Goal: Task Accomplishment & Management: Use online tool/utility

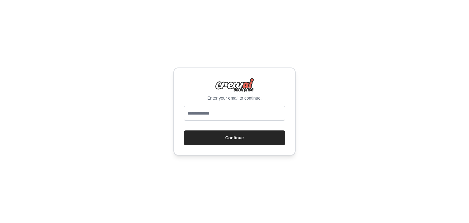
click at [230, 114] on input "email" at bounding box center [234, 113] width 101 height 15
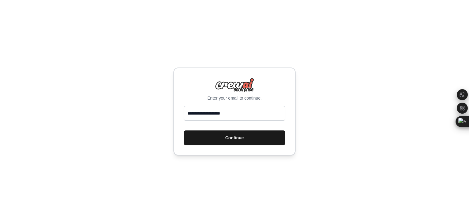
type input "**********"
click at [212, 134] on button "Continue" at bounding box center [234, 137] width 101 height 15
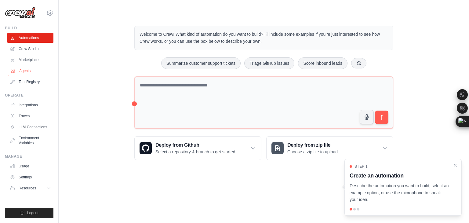
click at [37, 70] on link "Agents" at bounding box center [31, 71] width 46 height 10
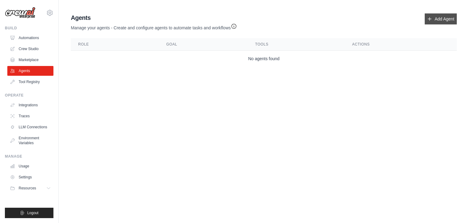
click at [441, 18] on link "Add Agent" at bounding box center [441, 18] width 32 height 11
click at [439, 18] on link "Add Agent" at bounding box center [441, 18] width 32 height 11
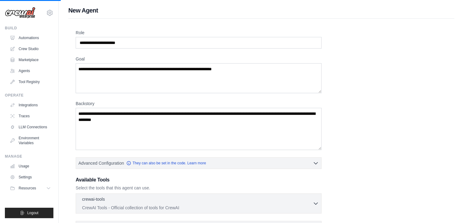
drag, startPoint x: 437, startPoint y: 20, endPoint x: 441, endPoint y: 20, distance: 3.8
click at [441, 20] on div "Role Goal Backstory Advanced Configuration They can also be set in the code. Le…" at bounding box center [261, 170] width 386 height 303
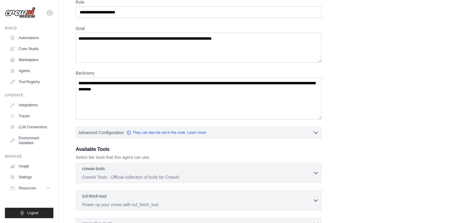
scroll to position [61, 0]
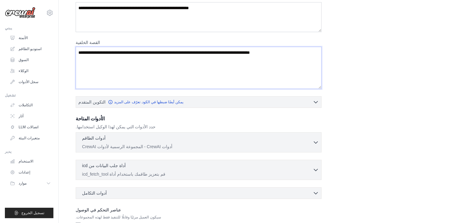
drag, startPoint x: 270, startPoint y: 48, endPoint x: 79, endPoint y: 57, distance: 190.8
click at [76, 60] on textarea "القصة الخلفية" at bounding box center [199, 68] width 246 height 42
click at [85, 52] on textarea "القصة الخلفية" at bounding box center [199, 68] width 246 height 42
click at [81, 54] on textarea "القصة الخلفية" at bounding box center [199, 68] width 246 height 42
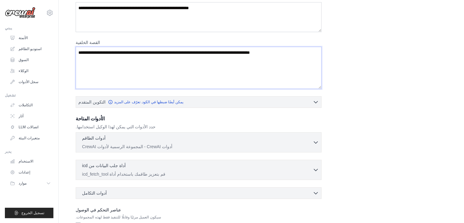
click at [81, 54] on textarea "القصة الخلفية" at bounding box center [199, 68] width 246 height 42
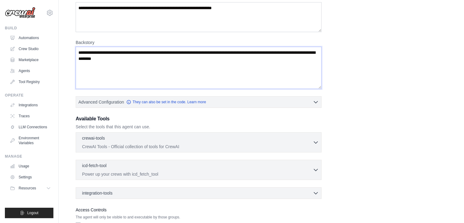
click at [150, 58] on textarea "Backstory" at bounding box center [199, 68] width 246 height 42
click at [151, 58] on textarea "Backstory" at bounding box center [199, 68] width 246 height 42
type textarea "*"
type textarea "**********"
click at [235, 146] on p "CrewAI Tools - Official collection of tools for CrewAI" at bounding box center [197, 146] width 231 height 6
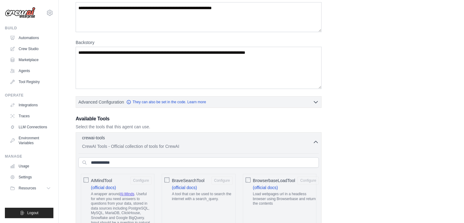
click at [235, 143] on p "CrewAI Tools - Official collection of tools for CrewAI" at bounding box center [197, 146] width 231 height 6
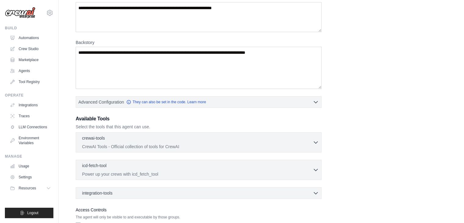
scroll to position [0, 0]
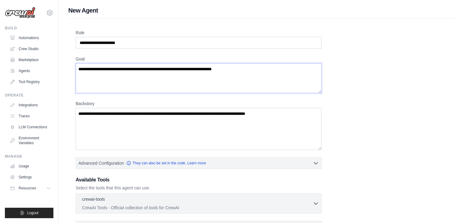
click at [257, 68] on textarea "Goal" at bounding box center [199, 78] width 246 height 30
click at [257, 67] on textarea "Goal" at bounding box center [199, 78] width 246 height 30
click at [258, 67] on textarea "Goal" at bounding box center [199, 78] width 246 height 30
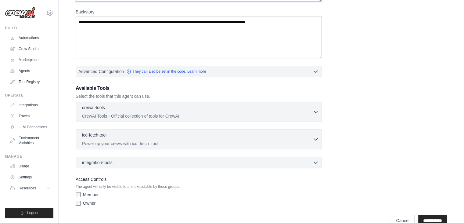
scroll to position [104, 0]
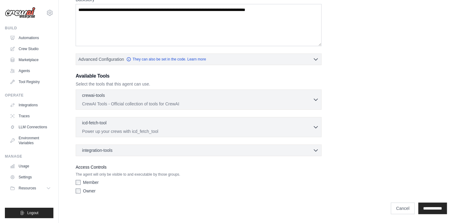
type textarea "**********"
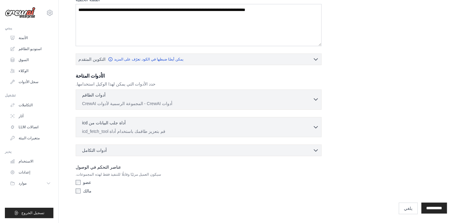
click at [201, 100] on p "أدوات CrewAI - المجموعة الرسمية لأدوات CrewAI" at bounding box center [197, 103] width 231 height 6
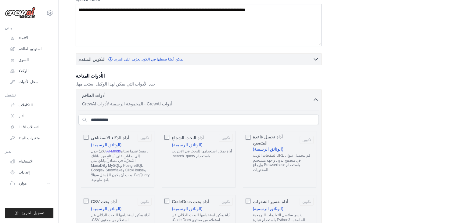
click at [170, 135] on div "أداة البحث الشجاع تكوين (الوثائق الرسمية) أداة يمكن استخدامها للبحث في الإنترنت…" at bounding box center [199, 159] width 74 height 56
click at [252, 136] on div "أداة تحميل قاعدة المتصفح تكوين (الوثائق الرسمية) قم بتحميل عنوان URL لصفحات الو…" at bounding box center [280, 159] width 74 height 56
click at [251, 135] on div "أداة تحميل قاعدة المتصفح تكوين (الوثائق الرسمية) قم بتحميل عنوان URL لصفحات الو…" at bounding box center [280, 159] width 74 height 56
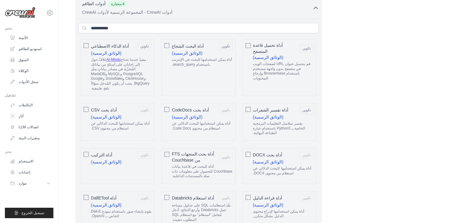
drag, startPoint x: 162, startPoint y: 104, endPoint x: 159, endPoint y: 105, distance: 3.2
click at [162, 104] on div "أداة بحث CodeDocs تكوين (الوثائق الرسمية) أداة يمكن استخدامها للبحث الدلالي عن …" at bounding box center [199, 122] width 74 height 38
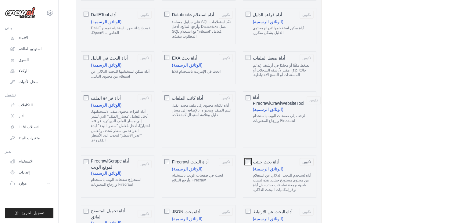
scroll to position [409, 0]
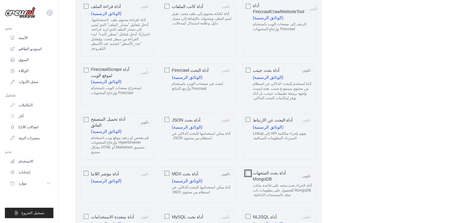
scroll to position [501, 0]
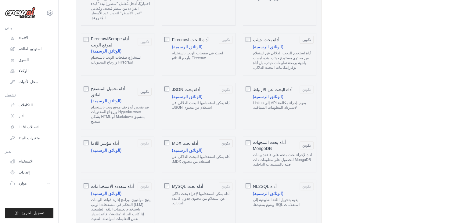
click at [170, 180] on div "أداة بحث MySQL تكوين أداة يمكن استخدامها لإجراء بحث دلالي عن استعلام من محتوى ج…" at bounding box center [199, 203] width 74 height 47
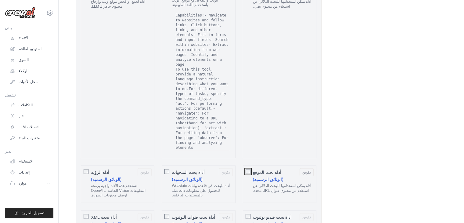
scroll to position [1142, 0]
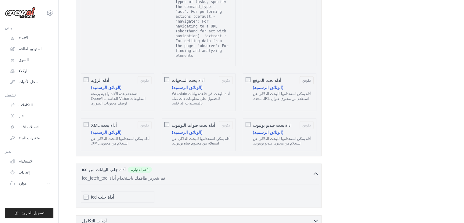
click at [153, 218] on div "أدوات التكامل 0 تم اختياره" at bounding box center [200, 221] width 237 height 6
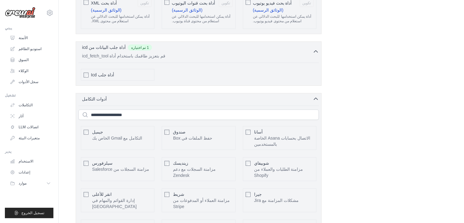
scroll to position [1366, 0]
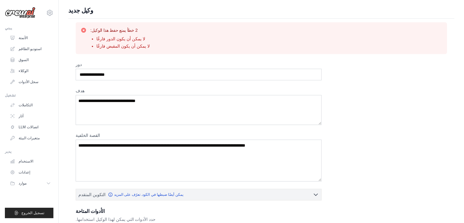
scroll to position [31, 0]
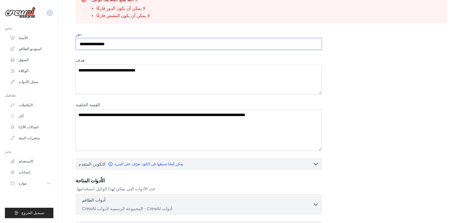
click at [116, 46] on input "دور" at bounding box center [199, 44] width 246 height 12
drag, startPoint x: 116, startPoint y: 46, endPoint x: 93, endPoint y: 41, distance: 23.6
click at [93, 41] on input "دور" at bounding box center [199, 44] width 246 height 12
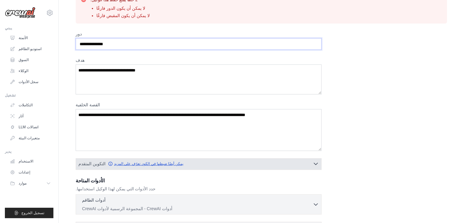
scroll to position [136, 0]
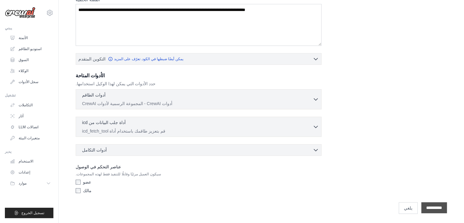
type input "**********"
click at [431, 209] on input "**********" at bounding box center [435, 207] width 26 height 11
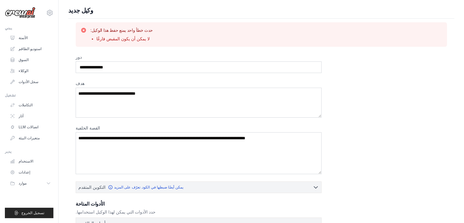
click at [200, 26] on div "حدث خطأ واحد يمنع حفظ هذا الوكيل: لا يمكن أن يكون المقبض فارغًا" at bounding box center [262, 34] width 372 height 24
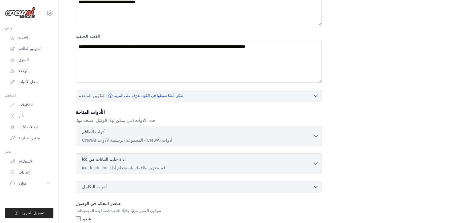
scroll to position [128, 0]
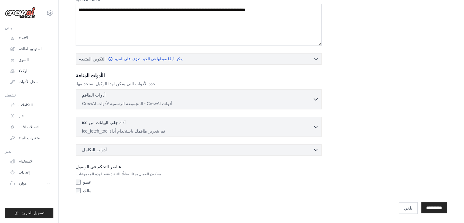
click at [116, 150] on div "أدوات التكامل 0 تم اختياره" at bounding box center [200, 150] width 237 height 6
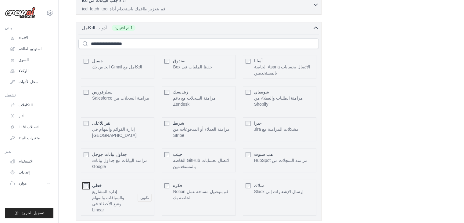
scroll to position [296, 0]
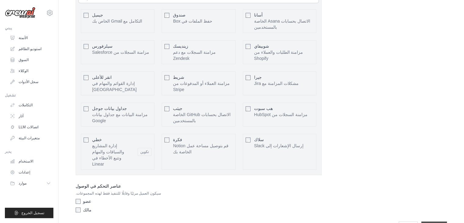
click at [442, 221] on input "**********" at bounding box center [435, 226] width 26 height 11
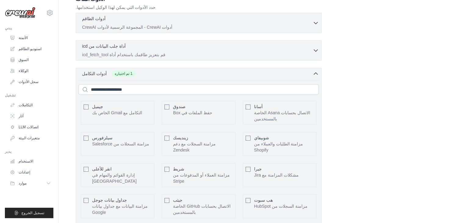
scroll to position [0, 0]
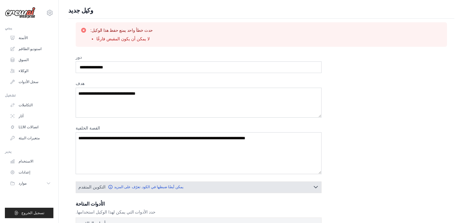
click at [239, 184] on button "التكوين المتقدم يمكن أيضًا ضبطها في الكود. تعرّف على المزيد" at bounding box center [199, 186] width 246 height 11
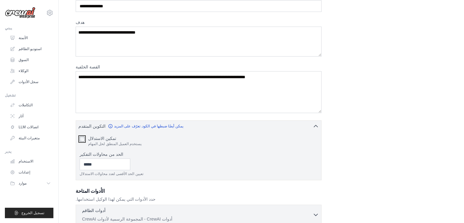
scroll to position [176, 0]
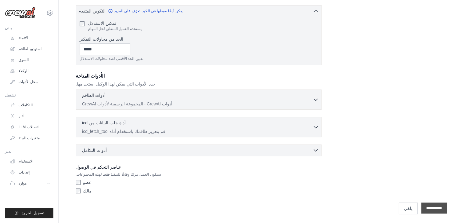
click at [439, 207] on input "**********" at bounding box center [435, 207] width 26 height 11
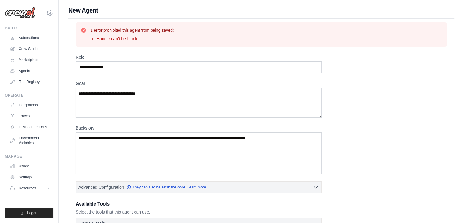
scroll to position [128, 0]
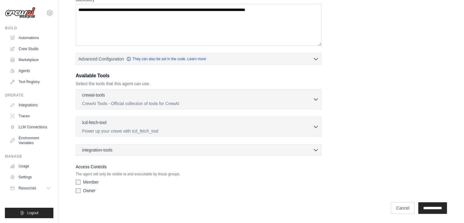
click at [80, 180] on div "Member" at bounding box center [199, 182] width 246 height 6
click at [117, 198] on div "**********" at bounding box center [262, 205] width 372 height 18
click at [123, 154] on div "integration-tools 0 selected Gmail Box Save files to Box" at bounding box center [199, 150] width 246 height 12
click at [124, 150] on div "integration-tools 0 selected" at bounding box center [200, 150] width 237 height 6
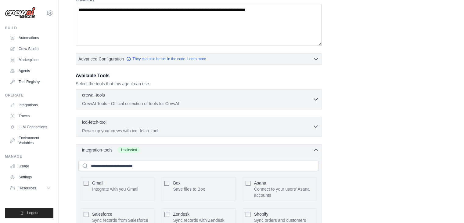
click at [111, 125] on div "icd-fetch-tool 0 selected" at bounding box center [197, 122] width 231 height 7
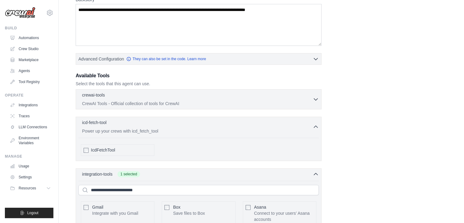
click at [90, 148] on div "IcdFetchTool" at bounding box center [118, 150] width 74 height 12
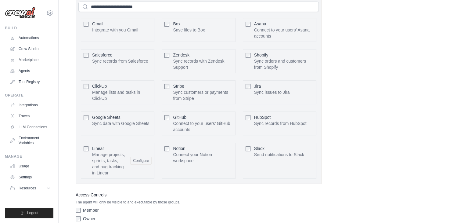
scroll to position [338, 0]
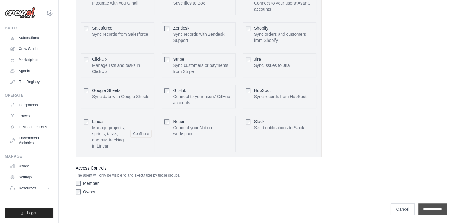
click at [420, 208] on input "**********" at bounding box center [433, 209] width 29 height 12
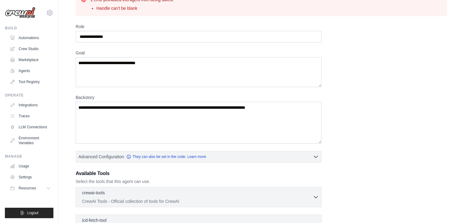
scroll to position [61, 0]
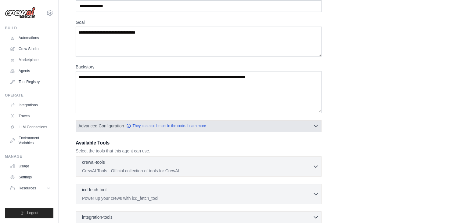
click at [245, 128] on button "Advanced Configuration They can also be set in the code. Learn more" at bounding box center [199, 125] width 246 height 11
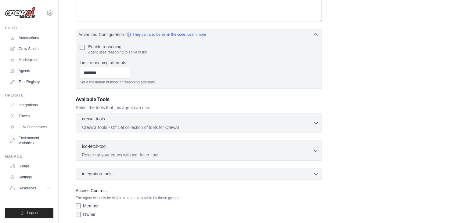
scroll to position [176, 0]
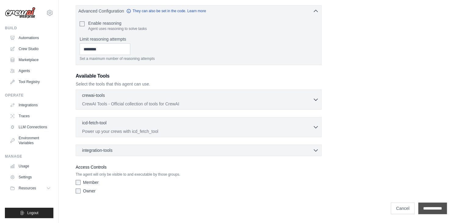
click at [436, 210] on input "**********" at bounding box center [433, 208] width 29 height 12
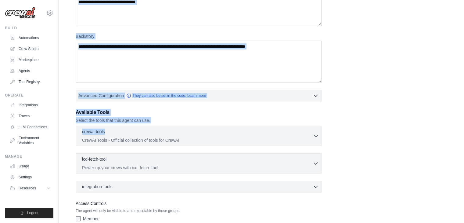
scroll to position [128, 0]
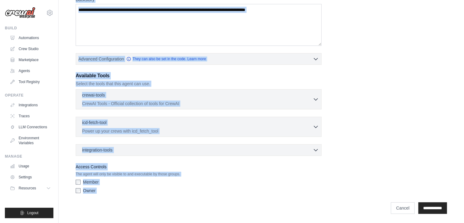
drag, startPoint x: 93, startPoint y: 26, endPoint x: 468, endPoint y: 228, distance: 425.9
click at [464, 223] on html "tsobasa1321@gmail.com Settings Build Automations Crew Studio" at bounding box center [232, 48] width 464 height 352
copy div "**********"
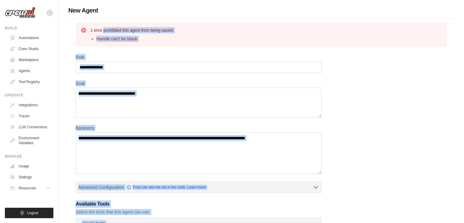
click at [352, 92] on div "**********" at bounding box center [262, 189] width 372 height 270
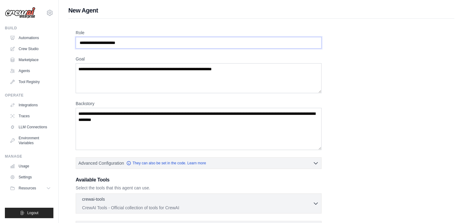
click at [149, 45] on input "Role" at bounding box center [199, 43] width 246 height 12
click at [26, 51] on link "Crew Studio" at bounding box center [31, 49] width 46 height 10
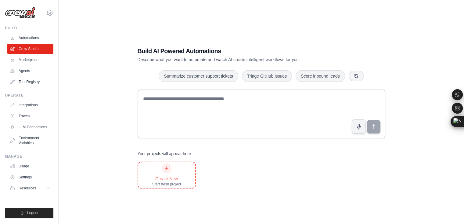
click at [155, 170] on div "Create New Start fresh project" at bounding box center [166, 174] width 29 height 23
click at [173, 173] on div "Create New Start fresh project" at bounding box center [166, 174] width 29 height 23
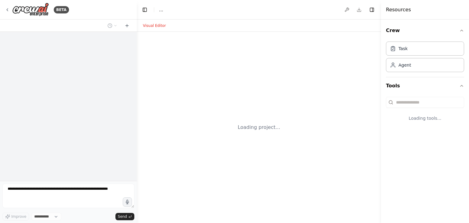
select select "****"
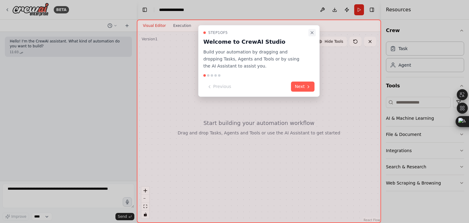
click at [313, 33] on icon "Close walkthrough" at bounding box center [312, 32] width 5 height 5
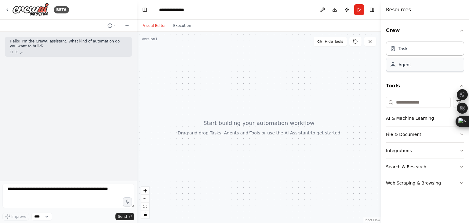
click at [423, 61] on div "Agent" at bounding box center [425, 65] width 78 height 14
click at [403, 64] on div "Agent" at bounding box center [405, 65] width 13 height 6
drag, startPoint x: 403, startPoint y: 64, endPoint x: 278, endPoint y: 80, distance: 126.3
click at [280, 80] on div "**********" at bounding box center [234, 111] width 469 height 223
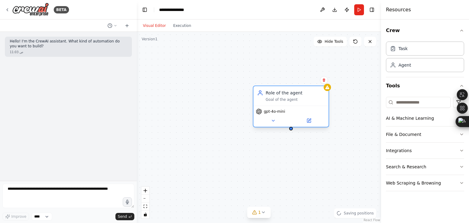
drag, startPoint x: 343, startPoint y: 101, endPoint x: 282, endPoint y: 100, distance: 60.5
click at [282, 100] on div "Goal of the agent" at bounding box center [295, 99] width 59 height 5
click at [272, 112] on span "gpt-4o-mini" at bounding box center [274, 111] width 21 height 5
click at [271, 121] on icon at bounding box center [273, 120] width 5 height 5
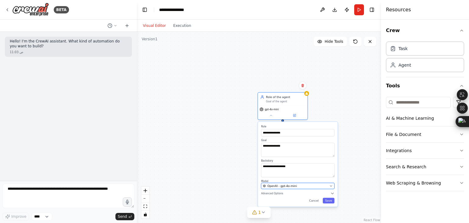
click at [288, 184] on span "OpenAI - gpt-4o-mini" at bounding box center [283, 186] width 30 height 4
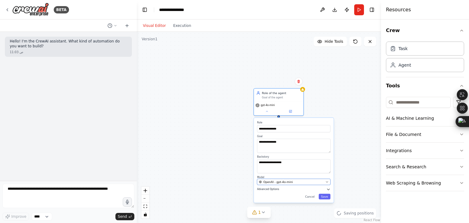
drag, startPoint x: 290, startPoint y: 186, endPoint x: 284, endPoint y: 188, distance: 6.3
click at [287, 186] on div "**********" at bounding box center [294, 160] width 80 height 85
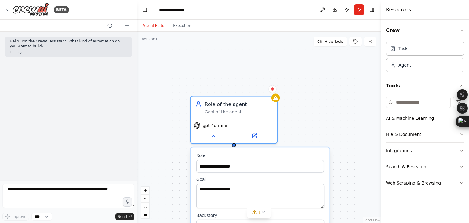
drag, startPoint x: 341, startPoint y: 119, endPoint x: 349, endPoint y: 155, distance: 36.6
click at [347, 154] on div "**********" at bounding box center [259, 127] width 244 height 191
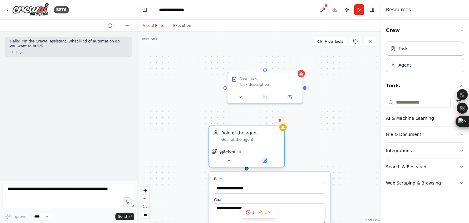
drag, startPoint x: 226, startPoint y: 115, endPoint x: 247, endPoint y: 152, distance: 42.7
click at [247, 136] on div "Role of the agent" at bounding box center [250, 133] width 59 height 6
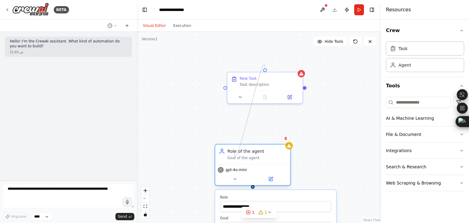
drag, startPoint x: 264, startPoint y: 69, endPoint x: 235, endPoint y: 152, distance: 88.1
click at [235, 152] on div "**********" at bounding box center [215, 155] width 244 height 191
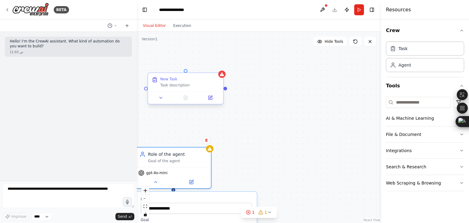
drag, startPoint x: 304, startPoint y: 89, endPoint x: 210, endPoint y: 82, distance: 94.6
click at [213, 87] on div "**********" at bounding box center [259, 127] width 244 height 191
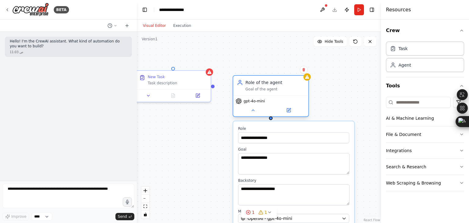
drag, startPoint x: 190, startPoint y: 163, endPoint x: 309, endPoint y: 90, distance: 139.4
click at [306, 98] on div "gpt-4o-mini" at bounding box center [271, 101] width 70 height 6
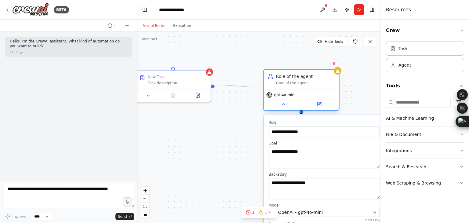
drag, startPoint x: 216, startPoint y: 85, endPoint x: 265, endPoint y: 87, distance: 49.5
click at [245, 87] on div "**********" at bounding box center [123, 153] width 244 height 191
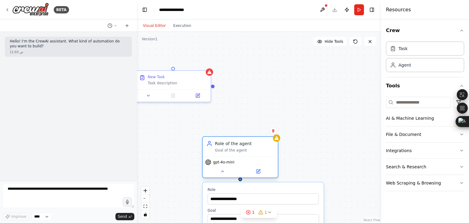
drag, startPoint x: 291, startPoint y: 97, endPoint x: 232, endPoint y: 165, distance: 89.9
click at [232, 165] on div "gpt-4o-mini" at bounding box center [240, 166] width 75 height 21
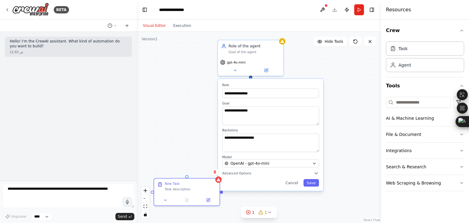
drag, startPoint x: 187, startPoint y: 84, endPoint x: 186, endPoint y: 143, distance: 58.3
click at [189, 192] on div "New Task Task description" at bounding box center [186, 187] width 65 height 16
drag, startPoint x: 250, startPoint y: 77, endPoint x: 184, endPoint y: 178, distance: 120.9
click at [184, 137] on div "**********" at bounding box center [143, 54] width 213 height 166
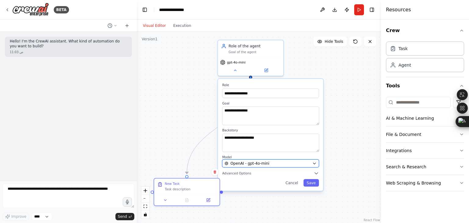
click at [260, 162] on span "OpenAI - gpt-4o-mini" at bounding box center [250, 163] width 39 height 5
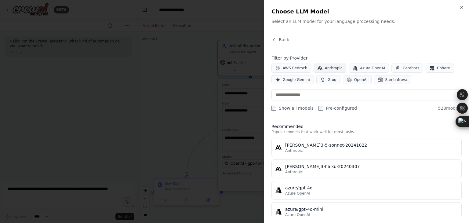
click at [318, 68] on icon "button" at bounding box center [320, 68] width 5 height 5
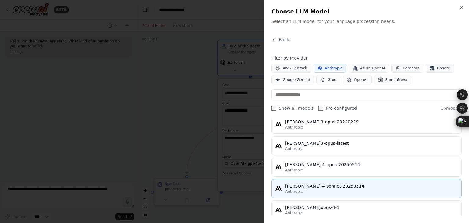
scroll to position [244, 0]
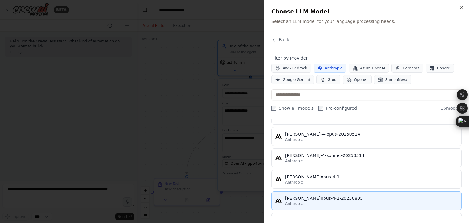
click at [328, 195] on div "[PERSON_NAME]opus-4-1-20250805" at bounding box center [371, 198] width 173 height 6
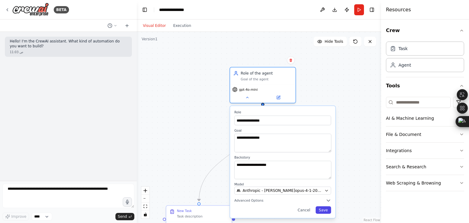
click at [327, 213] on button "Save" at bounding box center [323, 209] width 16 height 7
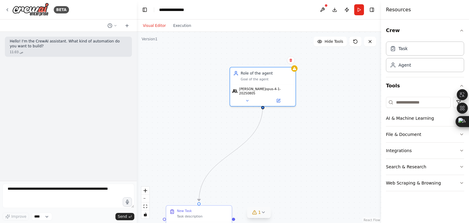
click at [261, 212] on icon at bounding box center [263, 212] width 5 height 5
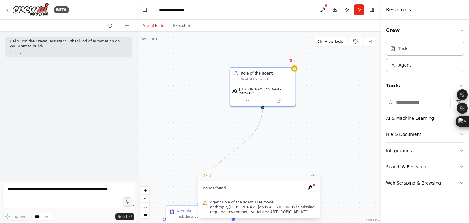
click at [264, 208] on span "Agent Role of the agent LLM model anthropic/claude-opus-4-1-20250805 is missing…" at bounding box center [262, 207] width 105 height 15
click at [245, 98] on button at bounding box center [247, 100] width 30 height 6
click at [315, 176] on icon at bounding box center [312, 175] width 5 height 5
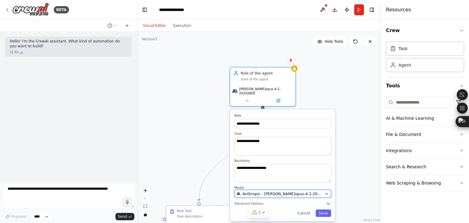
click at [308, 191] on span "Anthropic - claude-opus-4-1-20250805" at bounding box center [282, 193] width 80 height 5
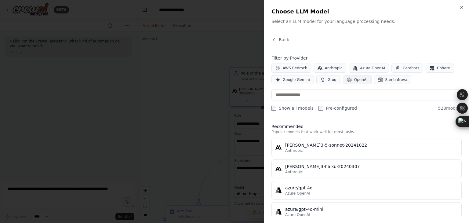
click at [347, 78] on icon "button" at bounding box center [349, 79] width 5 height 5
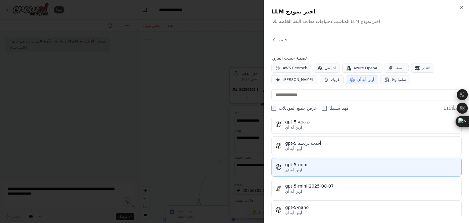
scroll to position [1466, 0]
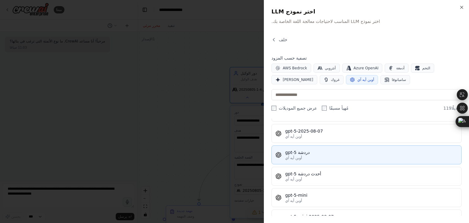
click at [311, 155] on div "أوبن أيه آي" at bounding box center [371, 157] width 173 height 5
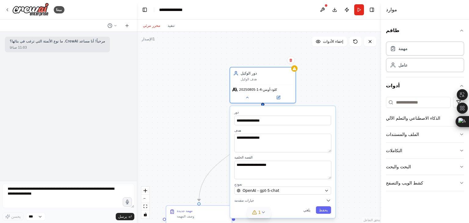
click at [325, 214] on div "**********" at bounding box center [282, 162] width 105 height 112
click at [320, 208] on font "يحفظ" at bounding box center [323, 210] width 9 height 4
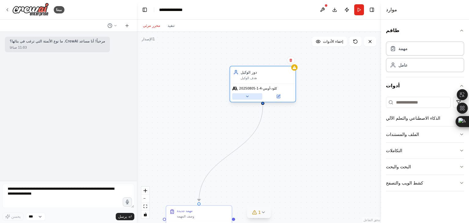
click at [246, 97] on icon at bounding box center [247, 96] width 4 height 4
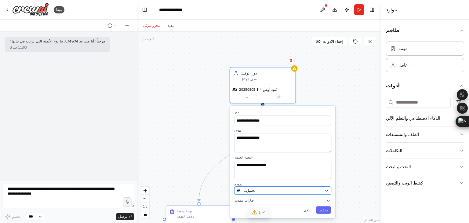
click at [253, 189] on font "تحميل..." at bounding box center [248, 190] width 13 height 4
click at [322, 191] on button "تحميل..." at bounding box center [282, 191] width 97 height 8
click at [323, 193] on button "تحميل..." at bounding box center [282, 191] width 97 height 8
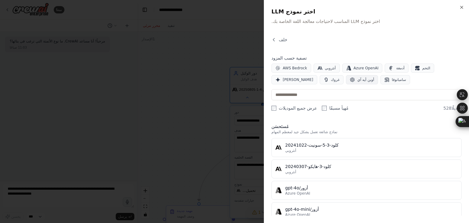
click at [362, 81] on font "أوبن أيه آي" at bounding box center [365, 80] width 17 height 4
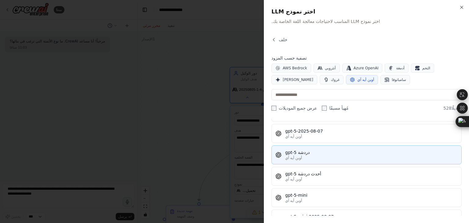
click at [309, 155] on div "أوبن أيه آي" at bounding box center [371, 157] width 173 height 5
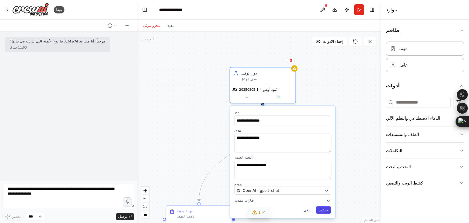
click at [322, 210] on font "يحفظ" at bounding box center [323, 210] width 9 height 4
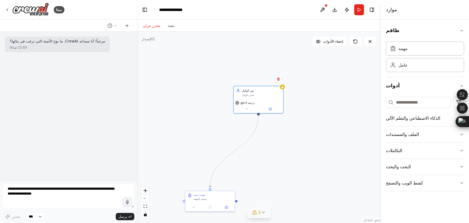
click at [255, 212] on icon at bounding box center [254, 212] width 5 height 5
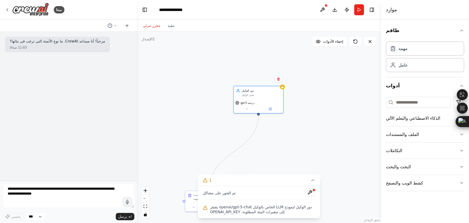
click at [307, 154] on div ".deletable-edge-delete-btn { width: 20px; height: 20px; border: 0px solid #ffff…" at bounding box center [259, 127] width 244 height 191
click at [242, 108] on button at bounding box center [244, 106] width 23 height 5
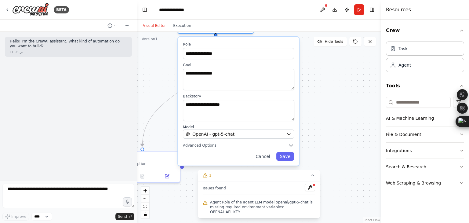
drag, startPoint x: 312, startPoint y: 140, endPoint x: 370, endPoint y: 99, distance: 70.8
click at [372, 99] on div "**********" at bounding box center [259, 127] width 244 height 191
click at [280, 133] on div "OpenAI - gpt-5-chat" at bounding box center [235, 134] width 98 height 6
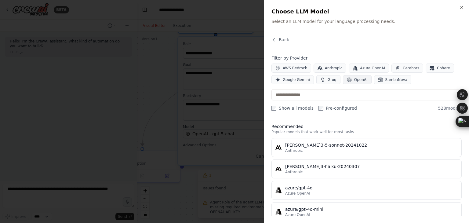
click at [354, 78] on span "OpenAI" at bounding box center [360, 79] width 13 height 5
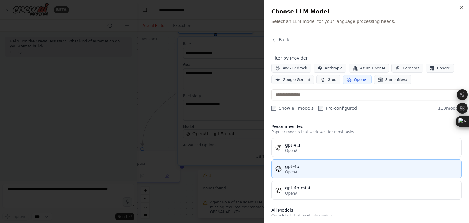
click at [293, 163] on div "gpt-4o" at bounding box center [371, 166] width 173 height 6
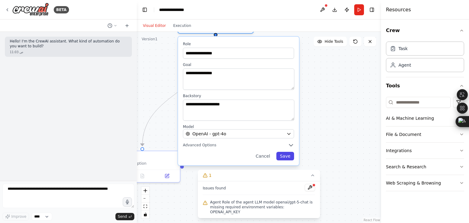
click at [290, 159] on button "Save" at bounding box center [285, 156] width 18 height 9
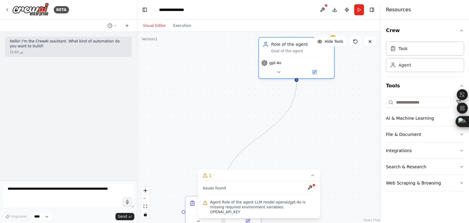
drag, startPoint x: 284, startPoint y: 135, endPoint x: 365, endPoint y: 180, distance: 92.7
click at [365, 180] on div ".deletable-edge-delete-btn { width: 20px; height: 20px; border: 0px solid #ffff…" at bounding box center [259, 127] width 244 height 191
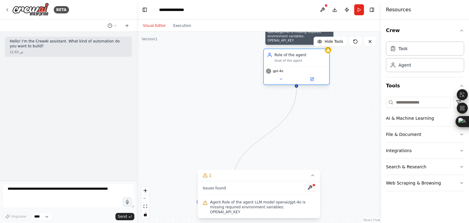
click at [328, 52] on icon at bounding box center [328, 50] width 4 height 4
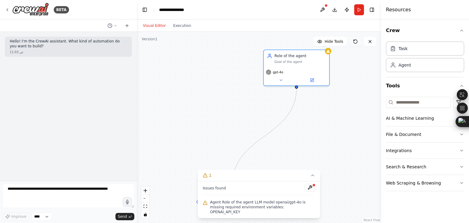
click at [357, 43] on icon at bounding box center [355, 41] width 5 height 5
click at [370, 40] on icon at bounding box center [370, 41] width 5 height 5
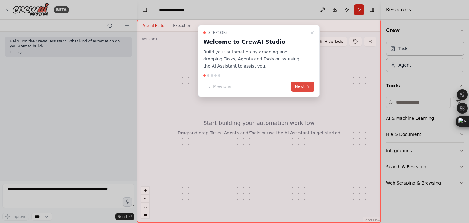
click at [297, 85] on button "Next" at bounding box center [303, 87] width 24 height 10
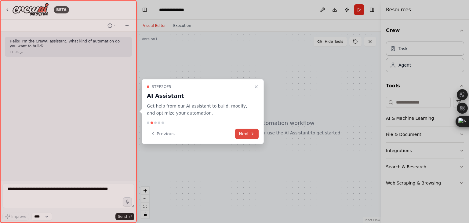
click at [242, 131] on button "Next" at bounding box center [247, 134] width 24 height 10
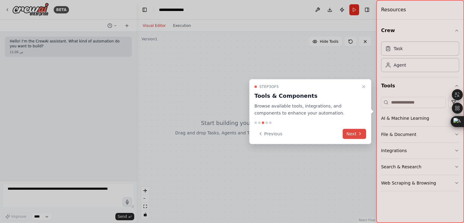
click at [358, 129] on button "Next" at bounding box center [355, 134] width 24 height 10
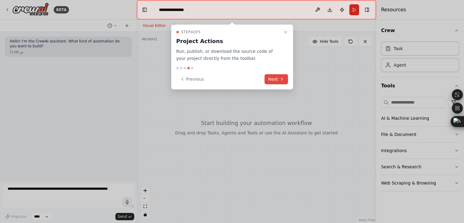
click at [270, 80] on button "Next" at bounding box center [277, 79] width 24 height 10
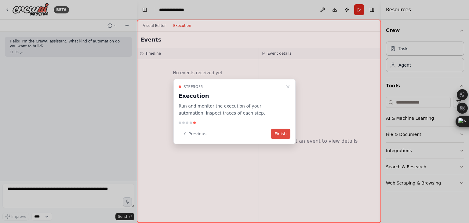
click at [277, 130] on button "Finish" at bounding box center [281, 134] width 20 height 10
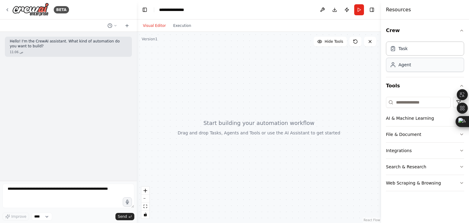
click at [399, 63] on div "Agent" at bounding box center [405, 65] width 13 height 6
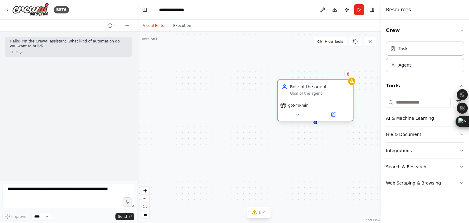
drag, startPoint x: 370, startPoint y: 118, endPoint x: 308, endPoint y: 93, distance: 66.9
click at [315, 103] on div "gpt-4o-mini" at bounding box center [315, 105] width 70 height 6
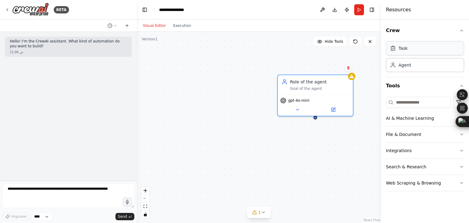
click at [405, 51] on div "Task" at bounding box center [425, 48] width 78 height 14
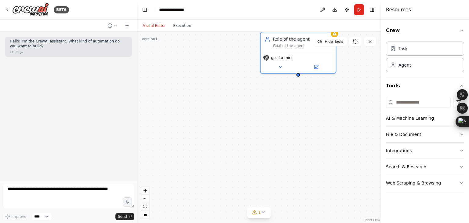
drag, startPoint x: 349, startPoint y: 144, endPoint x: 332, endPoint y: 101, distance: 46.0
click at [332, 101] on div "Role of the agent Goal of the agent gpt-4o-mini" at bounding box center [259, 127] width 244 height 191
drag, startPoint x: 298, startPoint y: 74, endPoint x: 304, endPoint y: 110, distance: 36.5
click at [304, 110] on div "Role of the agent Goal of the agent gpt-4o-mini New Task Task description" at bounding box center [242, 84] width 244 height 191
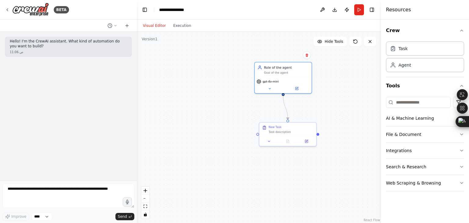
drag, startPoint x: 245, startPoint y: 91, endPoint x: 242, endPoint y: 111, distance: 20.4
click at [242, 111] on div ".deletable-edge-delete-btn { width: 20px; height: 20px; border: 0px solid #ffff…" at bounding box center [259, 127] width 244 height 191
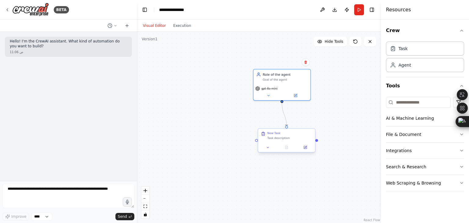
click at [277, 141] on div "New Task Task description" at bounding box center [286, 136] width 57 height 14
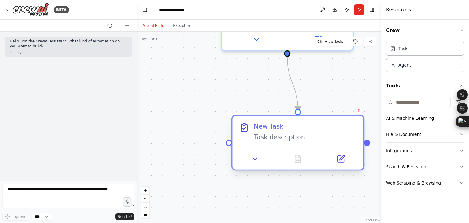
click at [245, 130] on icon at bounding box center [244, 127] width 6 height 7
click at [253, 159] on icon at bounding box center [255, 159] width 9 height 9
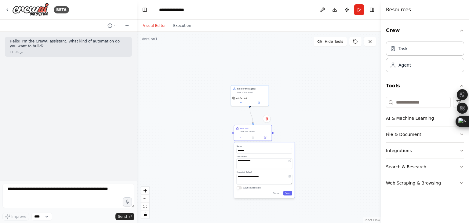
drag, startPoint x: 211, startPoint y: 181, endPoint x: 193, endPoint y: 134, distance: 50.2
click at [193, 135] on div ".deletable-edge-delete-btn { width: 20px; height: 20px; border: 0px solid #ffff…" at bounding box center [259, 127] width 244 height 191
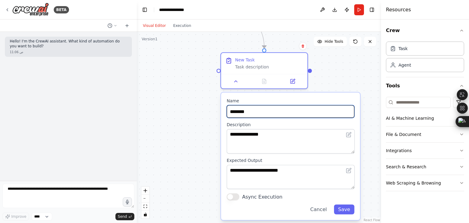
drag, startPoint x: 276, startPoint y: 111, endPoint x: 220, endPoint y: 118, distance: 55.7
click at [221, 118] on div "**********" at bounding box center [290, 156] width 139 height 127
type input "**********"
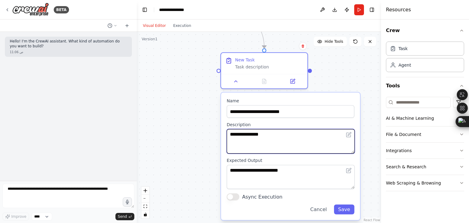
click at [288, 140] on textarea "**********" at bounding box center [291, 141] width 128 height 24
type textarea "*"
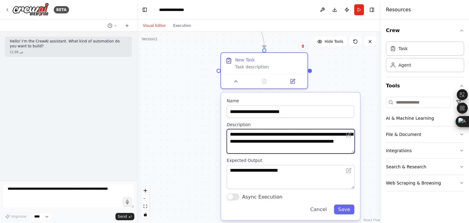
type textarea "**********"
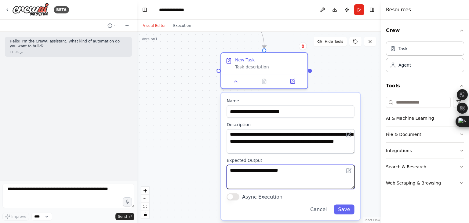
click at [255, 170] on textarea "**********" at bounding box center [291, 177] width 128 height 24
click at [257, 171] on textarea "**********" at bounding box center [291, 177] width 128 height 24
type textarea "*"
type textarea "**********"
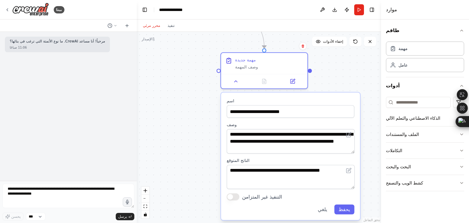
click at [233, 198] on button "التنفيذ غير المتزامن" at bounding box center [233, 196] width 13 height 7
click at [345, 207] on font "يحفظ" at bounding box center [345, 209] width 12 height 5
click at [344, 208] on font "يحفظ" at bounding box center [345, 209] width 12 height 5
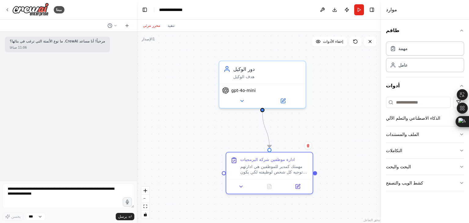
drag, startPoint x: 337, startPoint y: 79, endPoint x: 342, endPoint y: 180, distance: 100.9
click at [342, 180] on div ".deletable-edge-delete-btn { width: 20px; height: 20px; border: 0px solid #ffff…" at bounding box center [259, 127] width 244 height 191
click at [238, 74] on font "هدف الوكيل" at bounding box center [243, 76] width 21 height 5
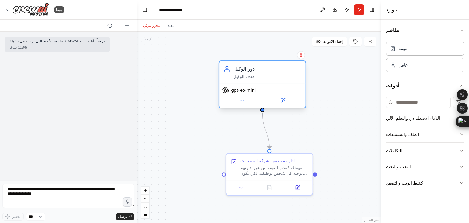
click at [238, 74] on font "هدف الوكيل" at bounding box center [243, 76] width 21 height 5
click at [254, 104] on button at bounding box center [242, 101] width 40 height 9
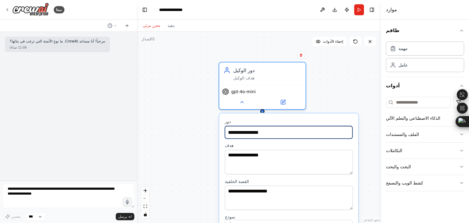
drag, startPoint x: 279, startPoint y: 132, endPoint x: 223, endPoint y: 138, distance: 56.8
click at [223, 138] on div "**********" at bounding box center [288, 187] width 139 height 148
type input "**********"
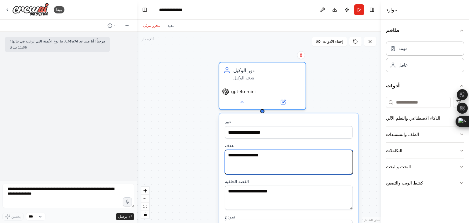
click at [295, 161] on textarea "**********" at bounding box center [289, 162] width 128 height 24
type textarea "**********"
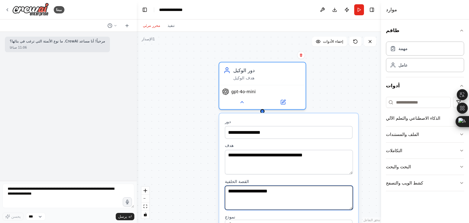
click at [251, 195] on textarea "**********" at bounding box center [289, 197] width 128 height 24
click at [250, 196] on textarea "**********" at bounding box center [289, 197] width 128 height 24
click at [249, 198] on textarea "**********" at bounding box center [289, 197] width 128 height 24
click at [250, 197] on textarea "**********" at bounding box center [289, 197] width 128 height 24
click at [250, 198] on textarea "**********" at bounding box center [289, 197] width 128 height 24
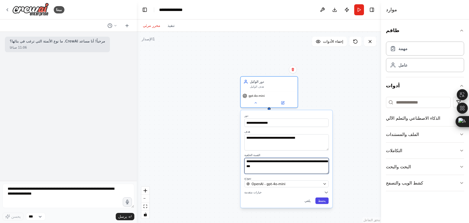
type textarea "**********"
click at [327, 202] on button "يحفظ" at bounding box center [321, 201] width 13 height 6
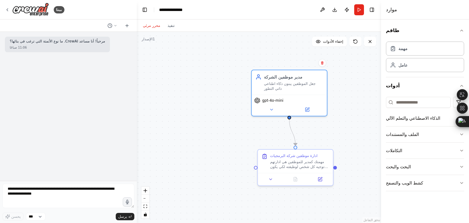
drag, startPoint x: 301, startPoint y: 129, endPoint x: 346, endPoint y: 131, distance: 45.6
click at [346, 131] on div ".deletable-edge-delete-btn { width: 20px; height: 20px; border: 0px solid #ffff…" at bounding box center [259, 127] width 244 height 191
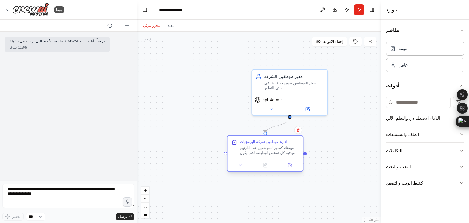
drag, startPoint x: 308, startPoint y: 155, endPoint x: 275, endPoint y: 144, distance: 34.9
click at [275, 144] on div "ادارة موظفين شركة البرمجيات" at bounding box center [263, 141] width 47 height 5
click at [404, 70] on div "عامل" at bounding box center [425, 65] width 78 height 14
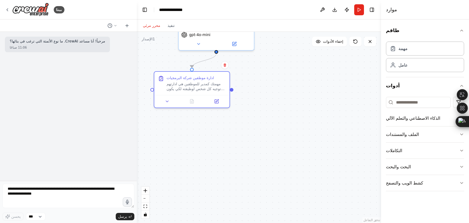
drag, startPoint x: 336, startPoint y: 141, endPoint x: 271, endPoint y: 82, distance: 87.8
click at [271, 81] on div ".deletable-edge-delete-btn { width: 20px; height: 20px; border: 0px solid #ffff…" at bounding box center [259, 127] width 244 height 191
drag, startPoint x: 217, startPoint y: 52, endPoint x: 322, endPoint y: 83, distance: 110.2
click at [282, 83] on div "مدير موظفين الشركة جعل الموظفين يبنون ذكاء اطناعي ذاتي التطور gpt-4o-mini ادارة…" at bounding box center [160, 56] width 244 height 191
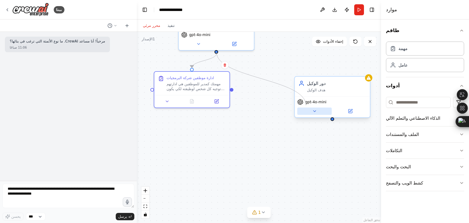
drag, startPoint x: 216, startPoint y: 50, endPoint x: 309, endPoint y: 111, distance: 111.1
click at [282, 110] on div "مدير موظفين الشركة جعل الموظفين يبنون ذكاء اطناعي ذاتي التطور gpt-4o-mini ادارة…" at bounding box center [160, 56] width 244 height 191
drag, startPoint x: 237, startPoint y: 86, endPoint x: 334, endPoint y: 86, distance: 97.4
click at [282, 86] on div "مدير موظفين الشركة جعل الموظفين يبنون ذكاء اطناعي ذاتي التطور gpt-4o-mini ادارة…" at bounding box center [160, 56] width 244 height 191
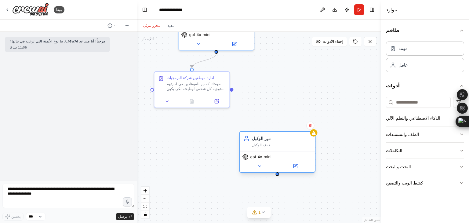
drag, startPoint x: 333, startPoint y: 88, endPoint x: 263, endPoint y: 139, distance: 86.6
click at [268, 140] on div "دور الوكيل هدف الوكيل" at bounding box center [281, 141] width 59 height 12
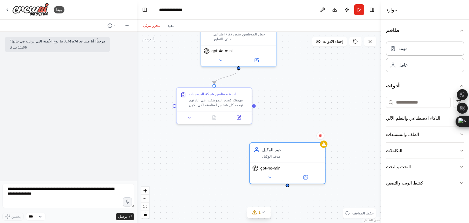
drag, startPoint x: 236, startPoint y: 90, endPoint x: 255, endPoint y: 106, distance: 25.4
click at [255, 106] on div ".deletable-edge-delete-btn { width: 20px; height: 20px; border: 0px solid #ffff…" at bounding box center [259, 127] width 244 height 191
drag, startPoint x: 254, startPoint y: 104, endPoint x: 283, endPoint y: 148, distance: 52.7
click at [283, 148] on div "مدير موظفين الشركة جعل الموظفين يبنون ذكاء اطناعي ذاتي التطور gpt-4o-mini ادارة…" at bounding box center [182, 72] width 244 height 191
click at [275, 178] on button at bounding box center [269, 176] width 35 height 7
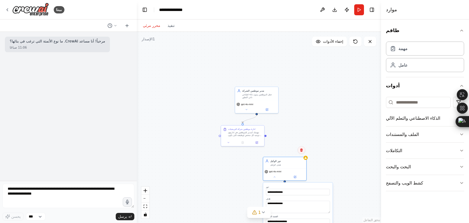
click at [300, 150] on icon at bounding box center [302, 150] width 4 height 4
click at [290, 150] on font "يتأكد" at bounding box center [288, 150] width 7 height 4
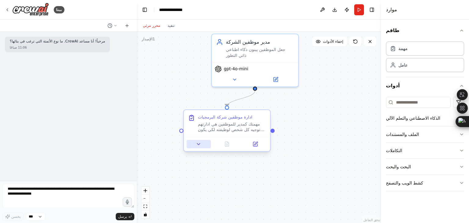
click at [198, 144] on icon at bounding box center [198, 143] width 5 height 5
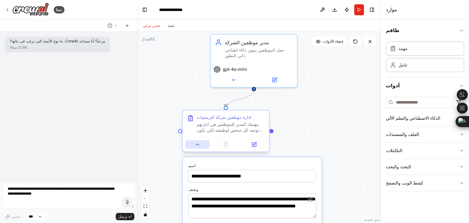
click at [203, 141] on button at bounding box center [197, 144] width 24 height 9
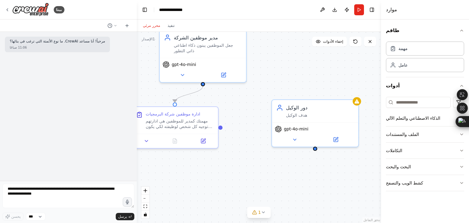
drag, startPoint x: 335, startPoint y: 85, endPoint x: 284, endPoint y: 80, distance: 51.2
click at [284, 80] on div ".deletable-edge-delete-btn { width: 20px; height: 20px; border: 0px solid #ffff…" at bounding box center [259, 127] width 244 height 191
drag, startPoint x: 212, startPoint y: 84, endPoint x: 302, endPoint y: 104, distance: 92.0
click at [278, 104] on div "مدير موظفين الشركة جعل الموظفين يبنون ذكاء اطناعي ذاتي التطور gpt-4o-mini ادارة…" at bounding box center [138, 90] width 281 height 220
click at [301, 104] on font "دور الوكيل" at bounding box center [296, 106] width 21 height 5
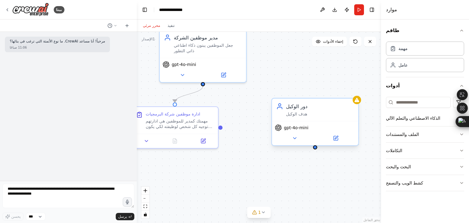
click at [299, 104] on font "دور الوكيل" at bounding box center [296, 106] width 21 height 5
click at [301, 115] on font "هدف الوكيل" at bounding box center [296, 113] width 21 height 5
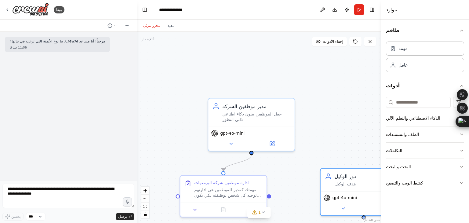
drag, startPoint x: 239, startPoint y: 117, endPoint x: 254, endPoint y: 170, distance: 54.5
click at [262, 174] on div ".deletable-edge-delete-btn { width: 20px; height: 20px; border: 0px solid #ffff…" at bounding box center [259, 127] width 244 height 191
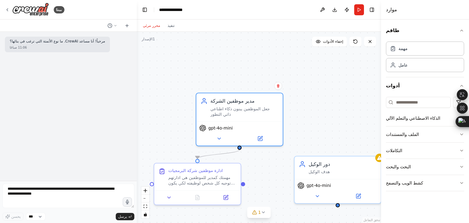
drag, startPoint x: 229, startPoint y: 138, endPoint x: 246, endPoint y: 143, distance: 18.0
click at [246, 143] on div "مدير موظفين الشركة جعل الموظفين يبنون ذكاء اطناعي ذاتي التطور gpt-4o-mini" at bounding box center [240, 120] width 88 height 54
click at [222, 133] on button at bounding box center [219, 137] width 40 height 9
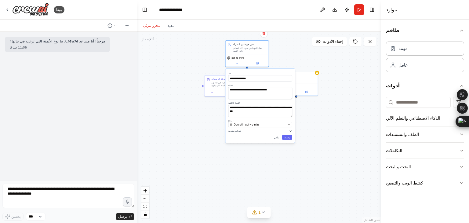
drag, startPoint x: 300, startPoint y: 156, endPoint x: 309, endPoint y: 109, distance: 48.2
click at [309, 109] on div ".deletable-edge-delete-btn { width: 20px; height: 20px; border: 0px solid #ffff…" at bounding box center [259, 127] width 244 height 191
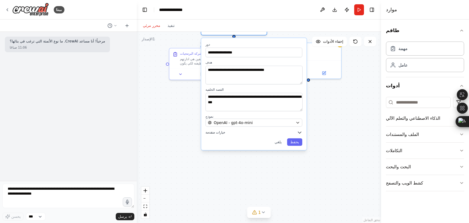
click at [258, 130] on button "خيارات متقدمة" at bounding box center [254, 132] width 97 height 5
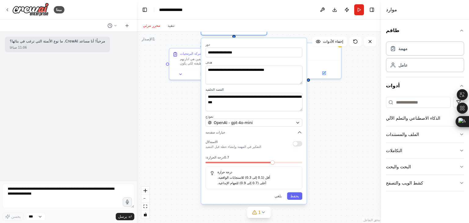
click at [297, 144] on button "button" at bounding box center [297, 143] width 9 height 5
click at [206, 163] on span at bounding box center [208, 162] width 4 height 4
click at [294, 194] on font "يحفظ" at bounding box center [294, 196] width 9 height 4
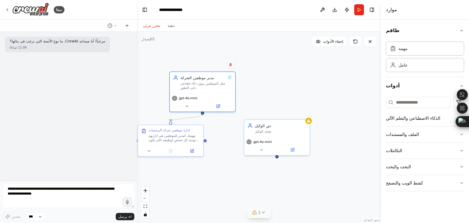
drag, startPoint x: 286, startPoint y: 149, endPoint x: 259, endPoint y: 207, distance: 63.5
click at [259, 207] on div "الإصدار 1 إخفاء الأدوات .deletable-edge-delete-btn { width: 20px; height: 20px;…" at bounding box center [259, 127] width 244 height 191
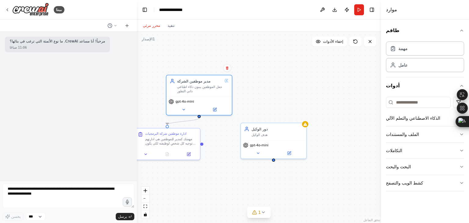
drag, startPoint x: 280, startPoint y: 158, endPoint x: 274, endPoint y: 154, distance: 7.0
click at [275, 156] on div ".deletable-edge-delete-btn { width: 20px; height: 20px; border: 0px solid #ffff…" at bounding box center [259, 127] width 244 height 191
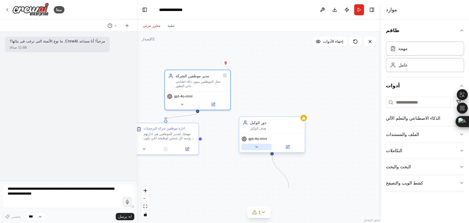
drag, startPoint x: 270, startPoint y: 156, endPoint x: 266, endPoint y: 149, distance: 8.3
click at [290, 188] on div ".deletable-edge-delete-btn { width: 20px; height: 20px; border: 0px solid #ffff…" at bounding box center [259, 127] width 244 height 191
click at [260, 122] on font "دور الوكيل" at bounding box center [258, 123] width 16 height 4
click at [250, 141] on div "gpt-4o-mini" at bounding box center [254, 138] width 25 height 5
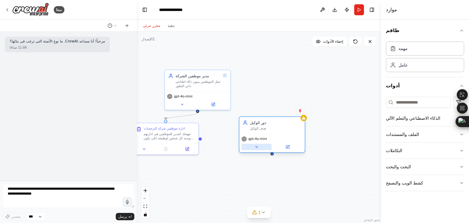
click at [258, 148] on button at bounding box center [257, 147] width 30 height 6
click at [413, 46] on div "مهمة" at bounding box center [425, 48] width 78 height 14
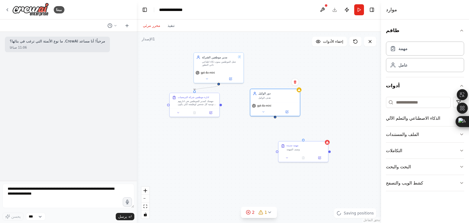
drag, startPoint x: 341, startPoint y: 144, endPoint x: 310, endPoint y: 115, distance: 43.0
click at [341, 110] on div ".deletable-edge-delete-btn { width: 20px; height: 20px; border: 0px solid #ffff…" at bounding box center [259, 127] width 244 height 191
drag, startPoint x: 275, startPoint y: 113, endPoint x: 305, endPoint y: 137, distance: 38.3
click at [305, 137] on div ".deletable-edge-delete-btn { width: 20px; height: 20px; border: 0px solid #ffff…" at bounding box center [259, 127] width 244 height 191
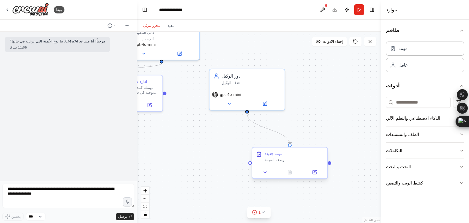
click at [271, 162] on font "وصف المهمة" at bounding box center [274, 160] width 20 height 4
click at [271, 161] on font "وصف المهمة" at bounding box center [274, 160] width 20 height 4
click at [320, 175] on button at bounding box center [314, 172] width 21 height 7
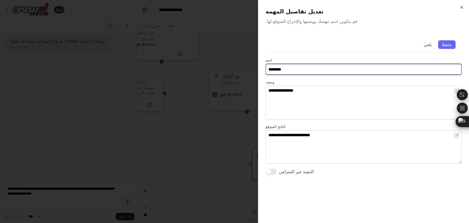
click at [294, 69] on input "********" at bounding box center [364, 69] width 196 height 11
type input "*"
type input "**********"
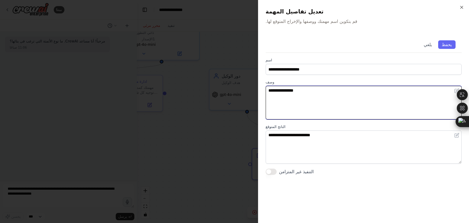
click at [302, 92] on textarea "**********" at bounding box center [364, 103] width 196 height 34
type textarea "**********"
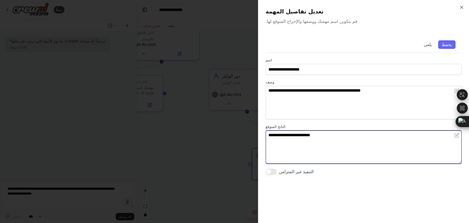
drag, startPoint x: 346, startPoint y: 150, endPoint x: 338, endPoint y: 146, distance: 8.8
click at [344, 148] on textarea "**********" at bounding box center [364, 147] width 196 height 34
click at [338, 146] on textarea "**********" at bounding box center [364, 147] width 196 height 34
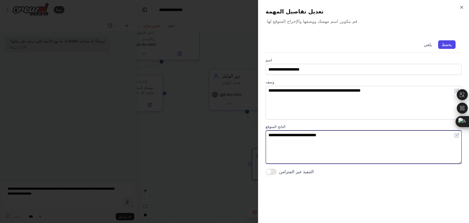
type textarea "**********"
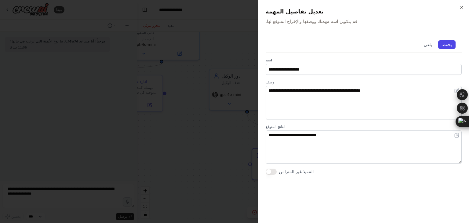
click at [446, 46] on font "يحفظ" at bounding box center [447, 44] width 10 height 5
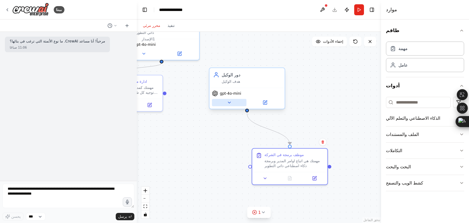
click at [229, 105] on button at bounding box center [229, 102] width 35 height 7
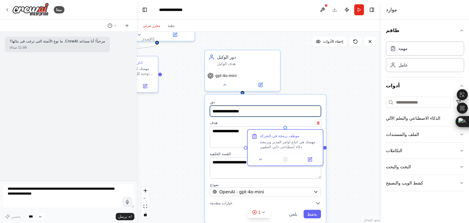
click at [235, 115] on input "**********" at bounding box center [265, 111] width 111 height 11
type input "**********"
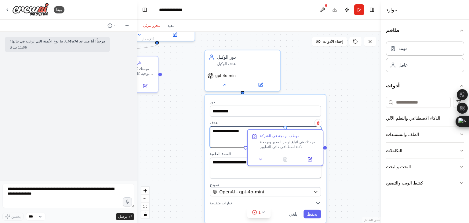
click at [231, 143] on textarea "**********" at bounding box center [265, 136] width 111 height 21
type textarea "**********"
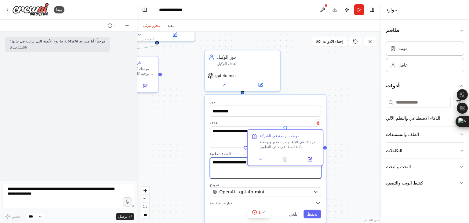
click at [227, 165] on textarea "**********" at bounding box center [265, 167] width 111 height 21
type textarea "**********"
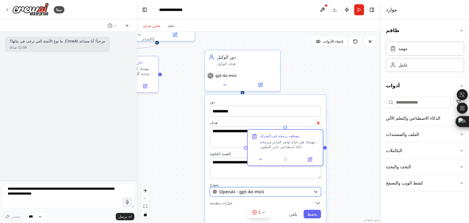
drag, startPoint x: 310, startPoint y: 191, endPoint x: 306, endPoint y: 174, distance: 17.5
click at [310, 190] on div "OpenAI - gpt-4o-mini" at bounding box center [262, 192] width 98 height 6
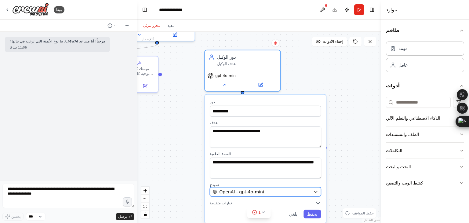
click at [316, 193] on icon "button" at bounding box center [315, 191] width 5 height 5
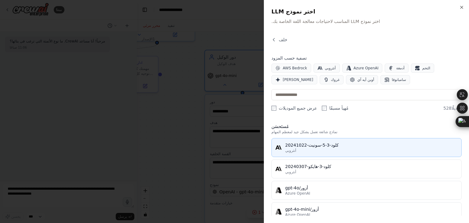
click at [308, 151] on div "أنثروبي" at bounding box center [371, 150] width 173 height 5
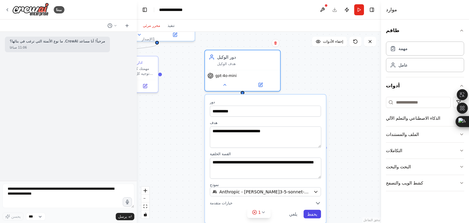
click at [309, 212] on font "يحفظ" at bounding box center [312, 214] width 10 height 5
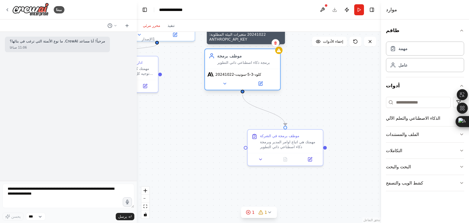
click at [280, 52] on icon at bounding box center [279, 51] width 4 height 4
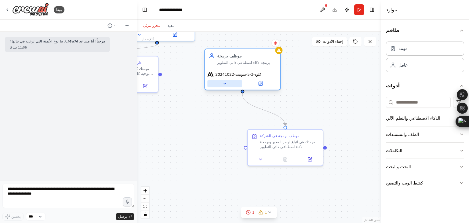
click at [226, 82] on icon at bounding box center [224, 83] width 5 height 5
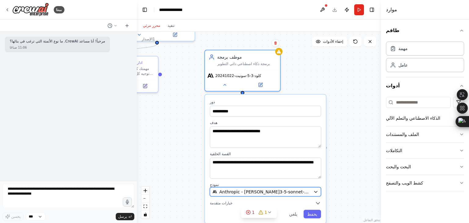
click at [235, 192] on span "Anthropic - [PERSON_NAME]3-5-sonnet-20241022" at bounding box center [265, 192] width 92 height 6
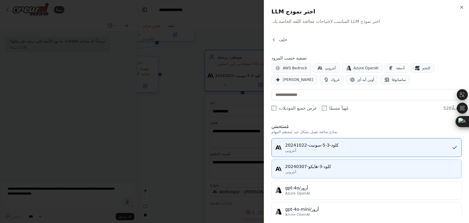
click at [322, 170] on div "أنثروبي" at bounding box center [371, 171] width 173 height 5
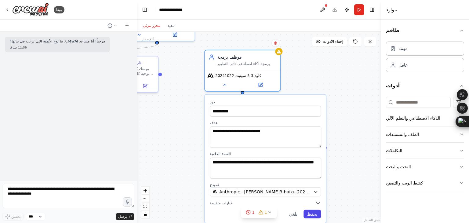
click at [307, 212] on button "يحفظ" at bounding box center [312, 214] width 17 height 9
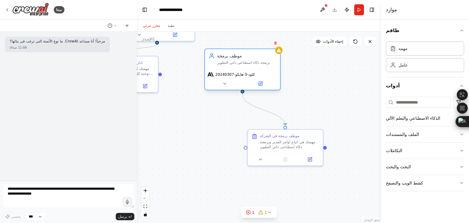
click at [225, 76] on font "كلود-3-هايكو-20240307" at bounding box center [234, 74] width 39 height 4
click at [225, 82] on icon at bounding box center [224, 83] width 5 height 5
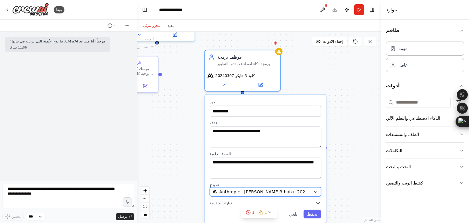
click at [269, 194] on span "Anthropic - [PERSON_NAME]3-haiku-20240307" at bounding box center [265, 192] width 92 height 6
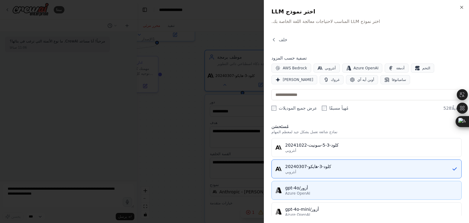
click at [308, 189] on div "أزور/gpt-4o" at bounding box center [371, 188] width 173 height 6
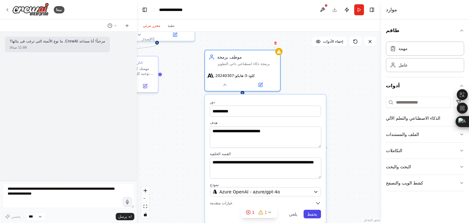
click at [311, 212] on font "يحفظ" at bounding box center [312, 214] width 10 height 5
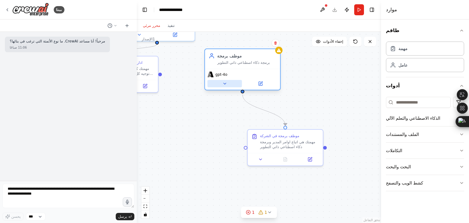
click at [229, 84] on button at bounding box center [224, 83] width 35 height 7
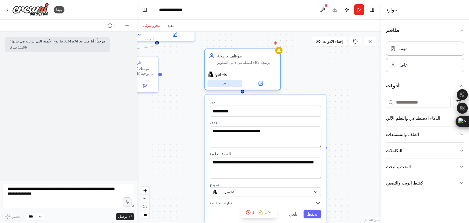
click at [233, 81] on button at bounding box center [224, 83] width 35 height 7
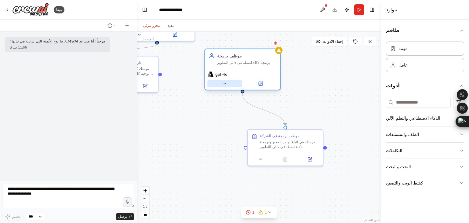
click at [233, 81] on button at bounding box center [224, 83] width 35 height 7
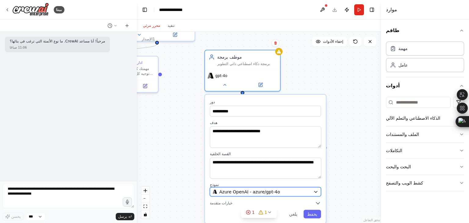
click at [239, 189] on span "Azure OpenAI - azure/gpt-4o" at bounding box center [249, 192] width 61 height 6
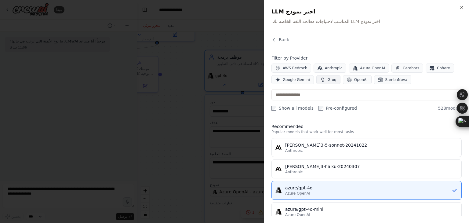
click at [332, 81] on span "Groq" at bounding box center [332, 79] width 9 height 5
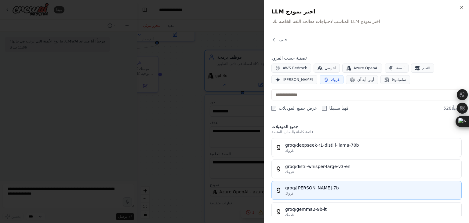
click at [315, 193] on div "غروك" at bounding box center [371, 193] width 173 height 5
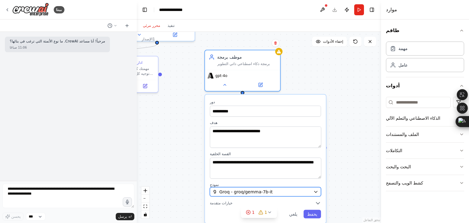
click at [251, 193] on span "Groq - groq/gemma-7b-it" at bounding box center [245, 192] width 53 height 6
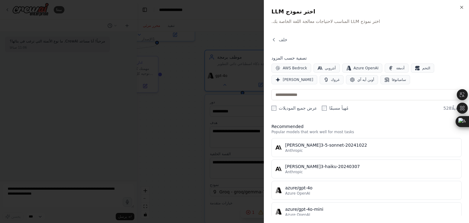
click at [357, 78] on font "أوبن أيه آي" at bounding box center [365, 80] width 17 height 4
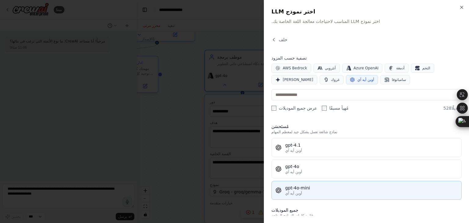
click at [295, 187] on font "gpt-4o-mini" at bounding box center [297, 187] width 25 height 5
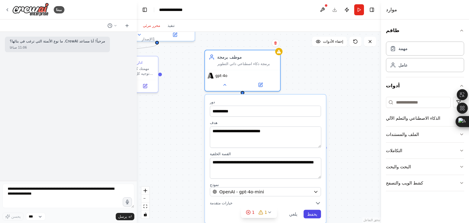
click at [308, 214] on font "يحفظ" at bounding box center [312, 214] width 10 height 5
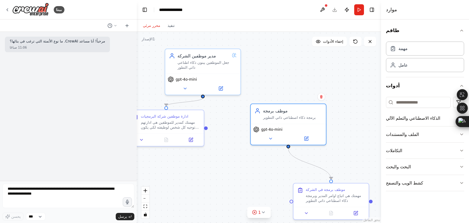
drag, startPoint x: 186, startPoint y: 119, endPoint x: 221, endPoint y: 166, distance: 59.2
click at [221, 166] on div ".deletable-edge-delete-btn { width: 20px; height: 20px; border: 0px solid #ffff…" at bounding box center [259, 127] width 244 height 191
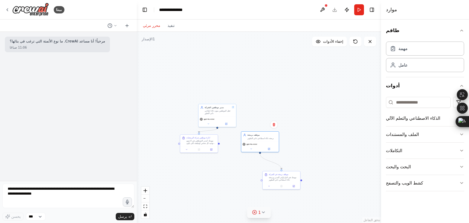
click at [257, 211] on div "1" at bounding box center [256, 212] width 9 height 6
click at [362, 9] on button "يجري" at bounding box center [359, 9] width 10 height 11
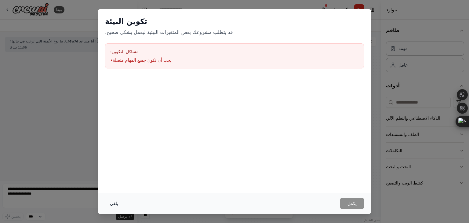
click at [118, 206] on font "يلغي" at bounding box center [114, 203] width 8 height 5
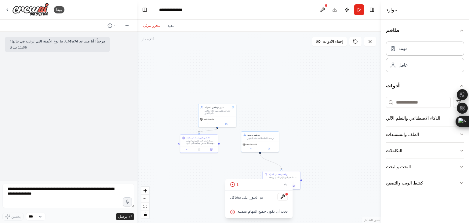
click at [183, 186] on div ".deletable-edge-delete-btn { width: 20px; height: 20px; border: 0px solid #ffff…" at bounding box center [259, 127] width 244 height 191
click at [285, 188] on button "1" at bounding box center [258, 184] width 67 height 11
drag, startPoint x: 219, startPoint y: 143, endPoint x: 262, endPoint y: 180, distance: 56.5
click at [244, 175] on div "مدير موظفين الشركة جعل الموظفين يبنون ذكاء اطناعي ذاتي التطور gpt-4o-mini ادارة…" at bounding box center [183, 127] width 122 height 96
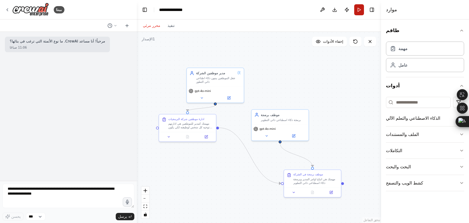
click at [358, 9] on button "يجري" at bounding box center [359, 9] width 10 height 11
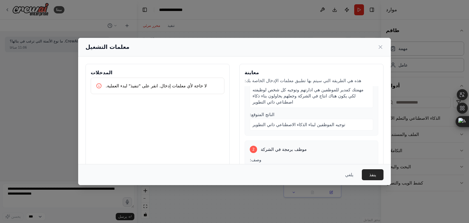
scroll to position [52, 0]
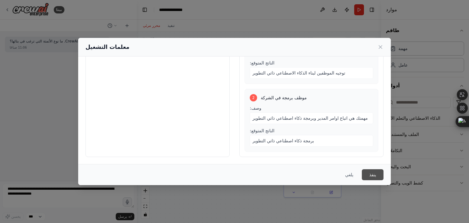
click at [378, 177] on button "ينفذ" at bounding box center [373, 174] width 22 height 11
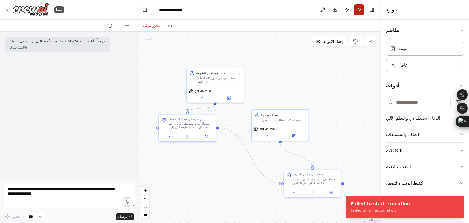
click at [362, 10] on button "يجري" at bounding box center [359, 9] width 10 height 11
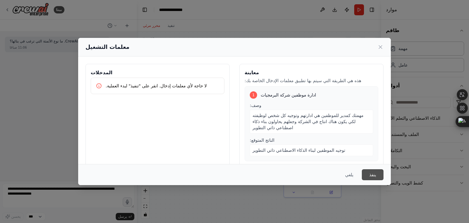
click at [376, 174] on font "ينفذ" at bounding box center [372, 174] width 7 height 5
